Goal: Information Seeking & Learning: Learn about a topic

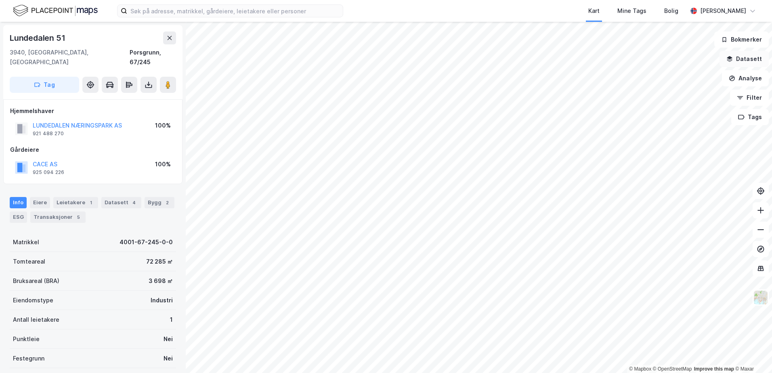
click at [755, 56] on button "Datasett" at bounding box center [744, 59] width 49 height 16
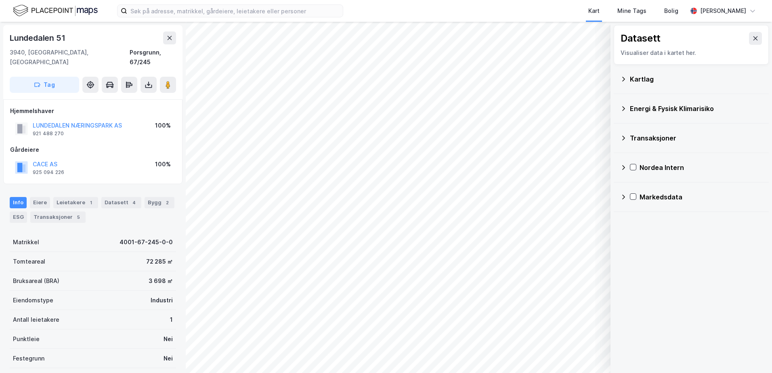
click at [639, 74] on div "Kartlag" at bounding box center [691, 78] width 142 height 19
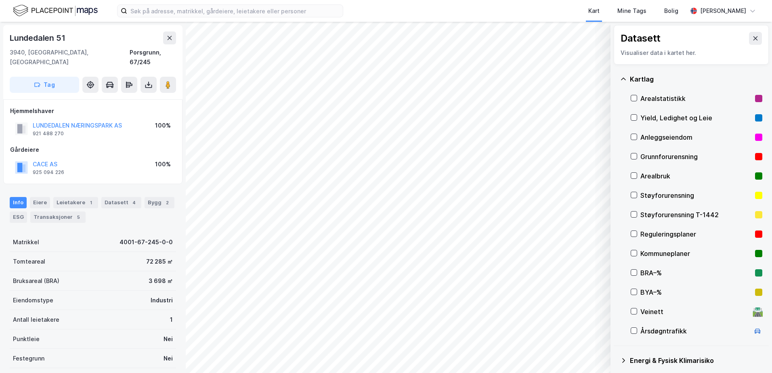
click at [651, 154] on div "Grunnforurensning" at bounding box center [696, 157] width 111 height 10
click at [592, 355] on button "Vis" at bounding box center [569, 352] width 67 height 13
click at [596, 337] on icon at bounding box center [594, 334] width 6 height 6
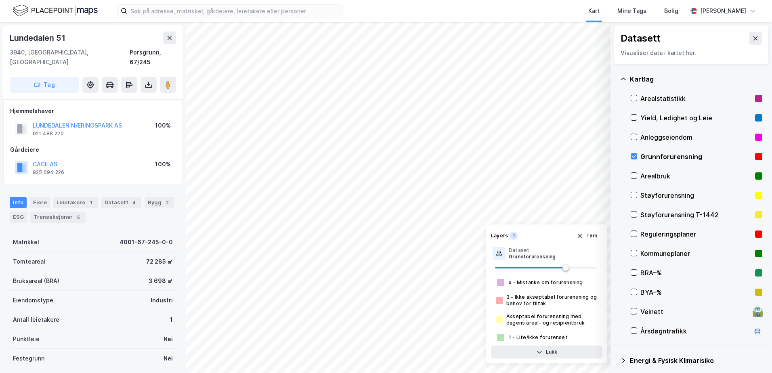
drag, startPoint x: 636, startPoint y: 155, endPoint x: 623, endPoint y: 134, distance: 25.1
click at [636, 155] on icon at bounding box center [634, 156] width 4 height 3
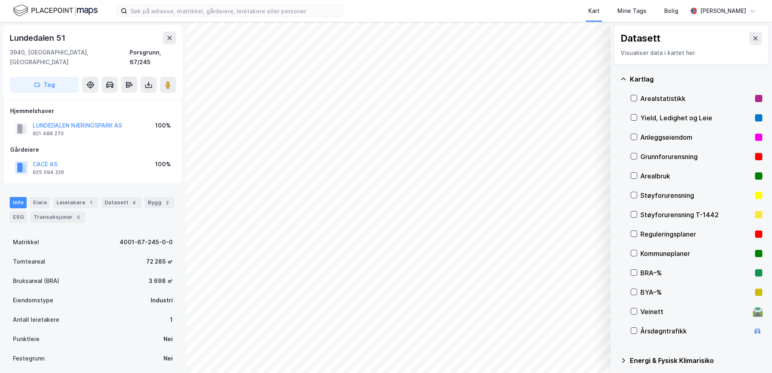
click at [622, 80] on icon at bounding box center [623, 79] width 6 height 6
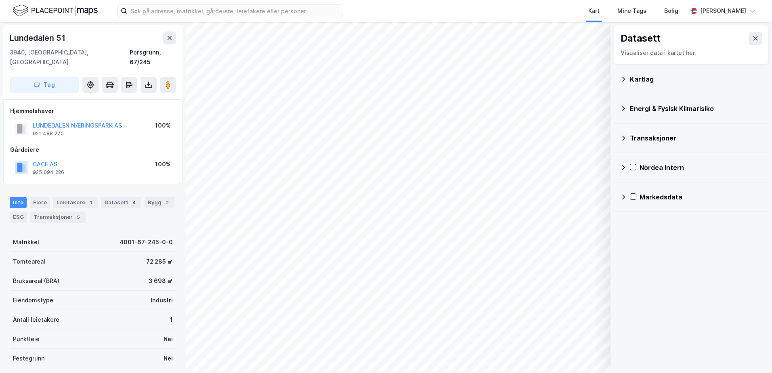
click at [651, 109] on div "Energi & Fysisk Klimarisiko" at bounding box center [696, 109] width 132 height 10
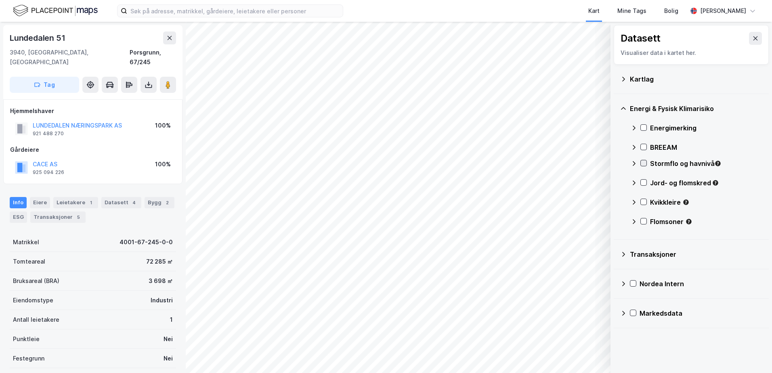
click at [644, 162] on icon at bounding box center [644, 163] width 6 height 6
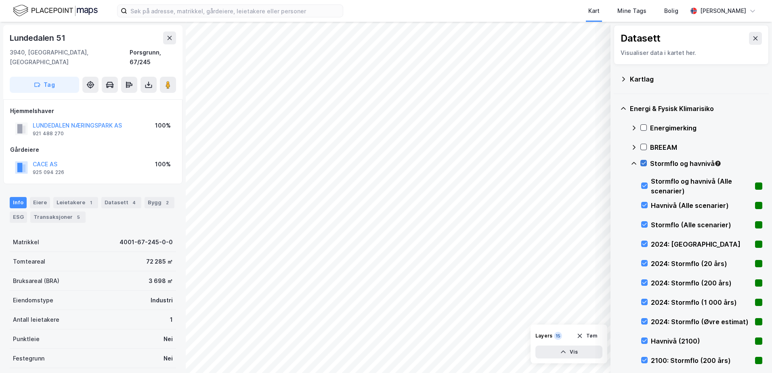
click at [647, 161] on div at bounding box center [644, 163] width 6 height 6
click at [641, 163] on icon at bounding box center [644, 163] width 6 height 6
click at [642, 164] on icon at bounding box center [644, 163] width 6 height 6
click at [634, 162] on icon at bounding box center [634, 163] width 5 height 3
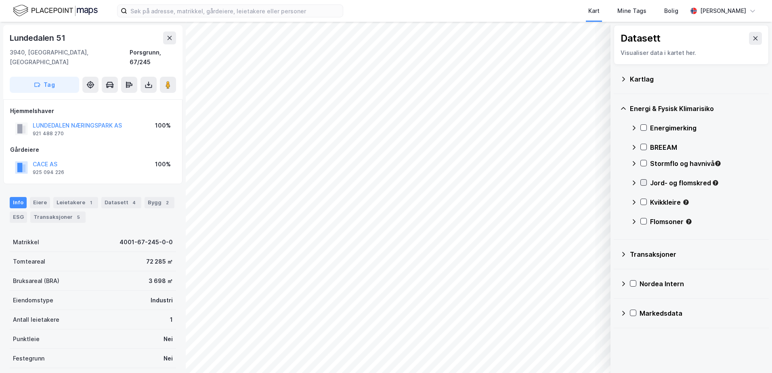
click at [643, 183] on icon at bounding box center [644, 183] width 6 height 6
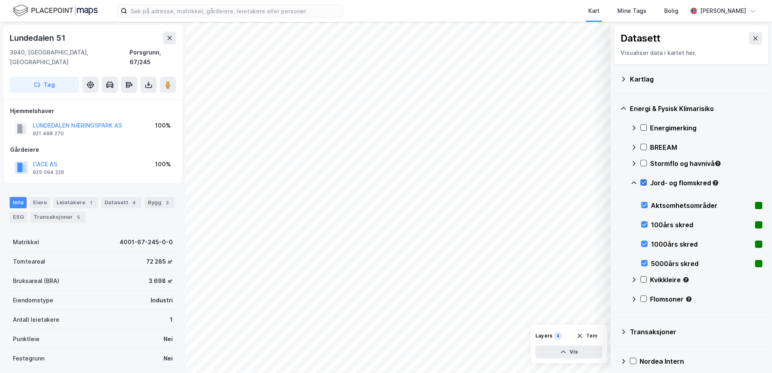
click at [645, 181] on icon at bounding box center [644, 183] width 6 height 6
click at [634, 181] on icon at bounding box center [634, 183] width 6 height 6
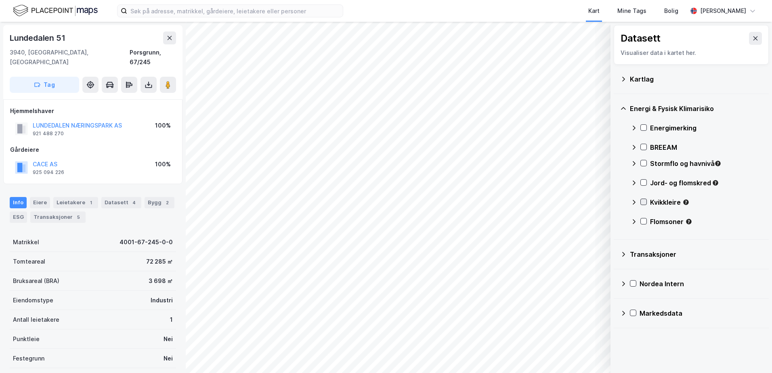
click at [643, 201] on icon at bounding box center [644, 202] width 6 height 6
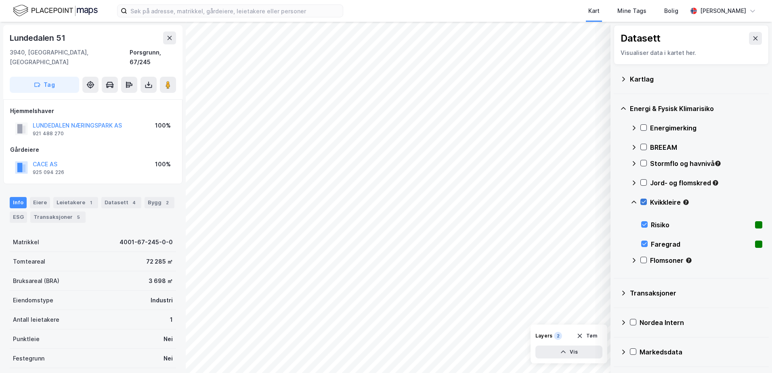
click at [641, 199] on icon at bounding box center [644, 202] width 6 height 6
click at [634, 203] on icon at bounding box center [634, 202] width 6 height 6
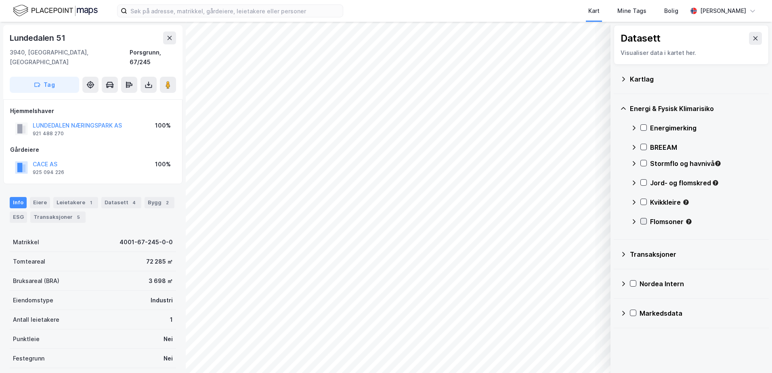
click at [644, 222] on icon at bounding box center [644, 222] width 6 height 6
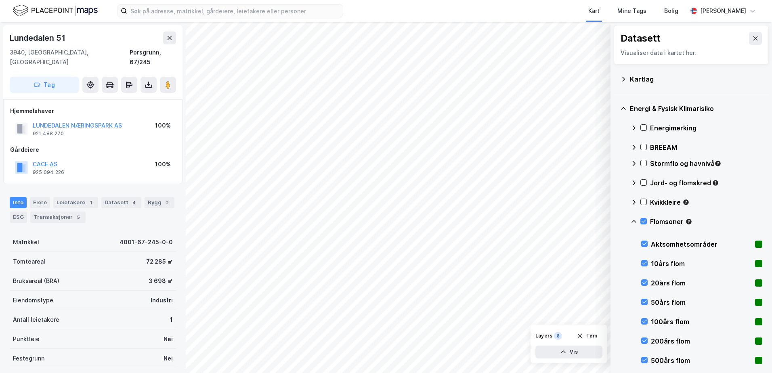
click at [642, 218] on div "Flomsoner" at bounding box center [697, 224] width 132 height 19
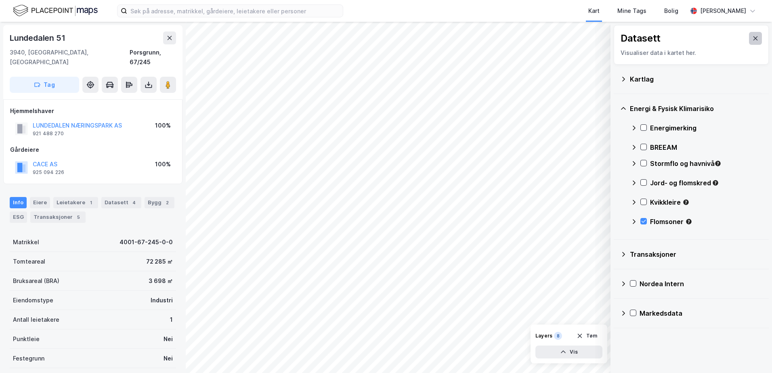
click at [752, 37] on icon at bounding box center [755, 38] width 6 height 6
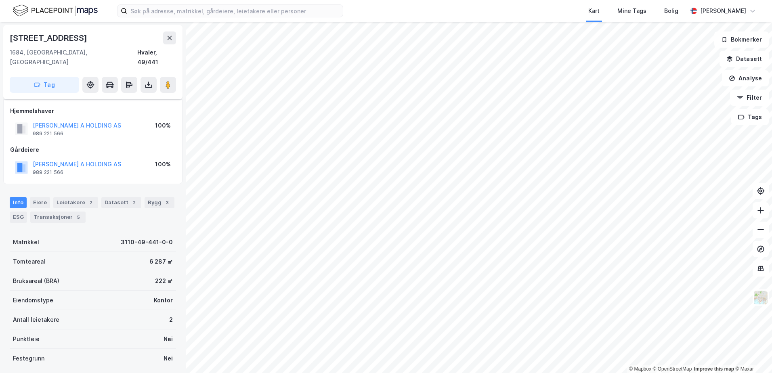
scroll to position [66, 0]
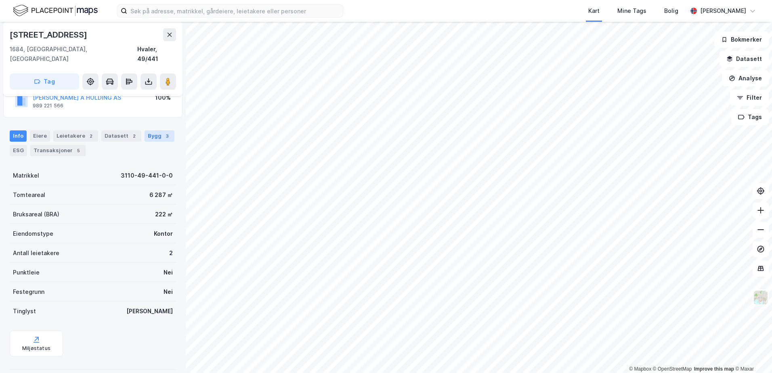
click at [163, 132] on div "3" at bounding box center [167, 136] width 8 height 8
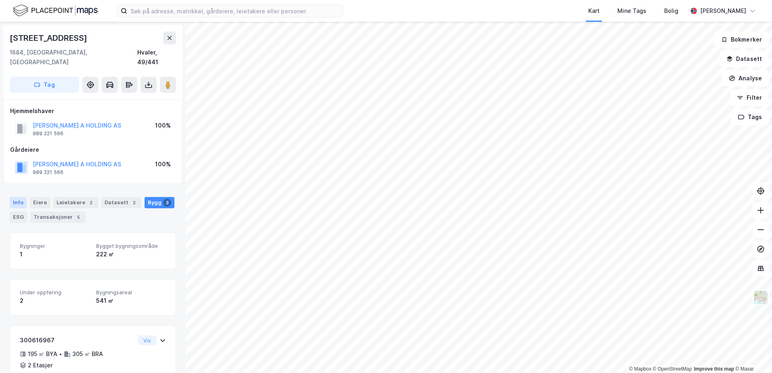
click at [17, 197] on div "Info" at bounding box center [18, 202] width 17 height 11
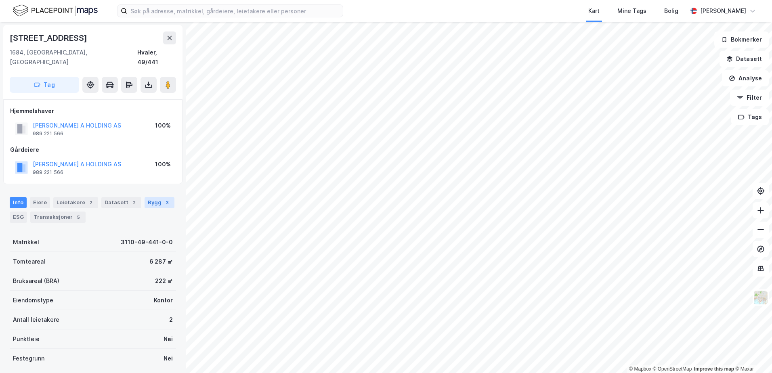
click at [149, 197] on div "Bygg 3" at bounding box center [160, 202] width 30 height 11
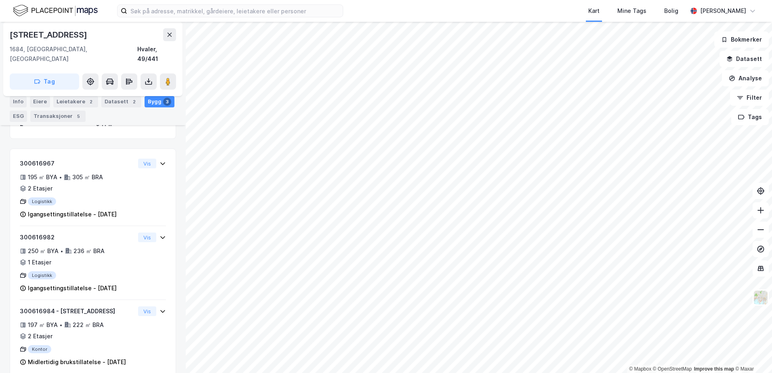
scroll to position [210, 0]
